Goal: Task Accomplishment & Management: Complete application form

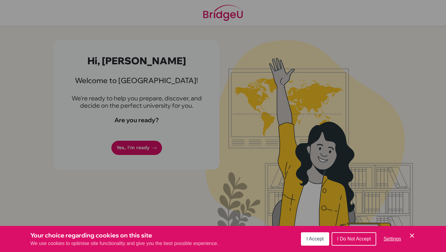
click at [316, 239] on span "I Accept" at bounding box center [315, 239] width 17 height 5
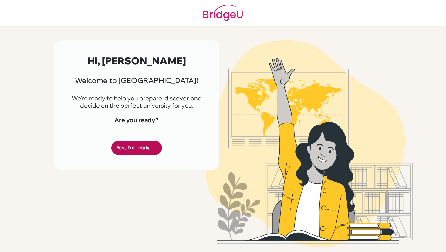
click at [145, 145] on link "Yes, I'm ready" at bounding box center [136, 148] width 51 height 14
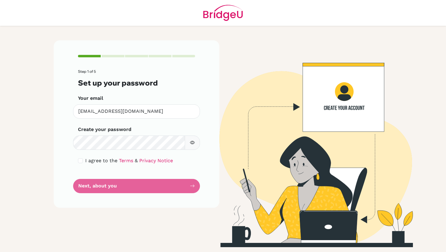
click at [129, 135] on div "Create your password Make sure it's at least 6 characters" at bounding box center [136, 138] width 117 height 24
click at [65, 146] on div "Step 1 of 5 Set up your password Your email [EMAIL_ADDRESS][DOMAIN_NAME] Invali…" at bounding box center [137, 123] width 166 height 167
click at [80, 161] on input "checkbox" at bounding box center [80, 160] width 5 height 5
checkbox input "true"
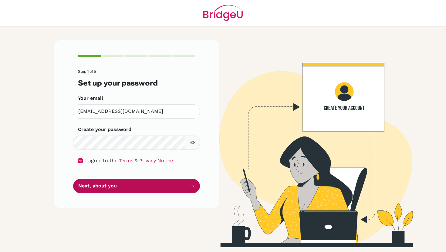
click at [136, 184] on button "Next, about you" at bounding box center [136, 186] width 127 height 14
